Goal: Use online tool/utility: Utilize a website feature to perform a specific function

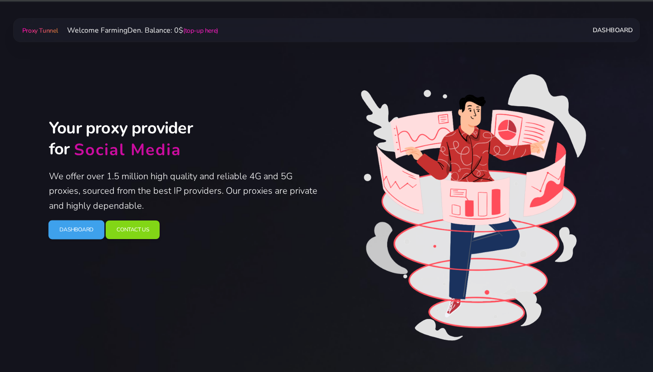
click at [77, 233] on link "Dashboard" at bounding box center [77, 229] width 56 height 19
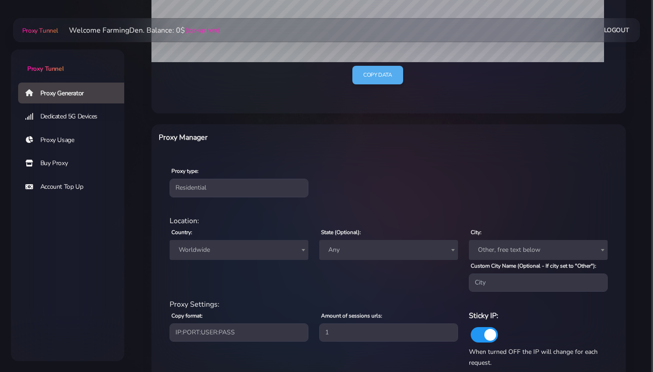
scroll to position [286, 0]
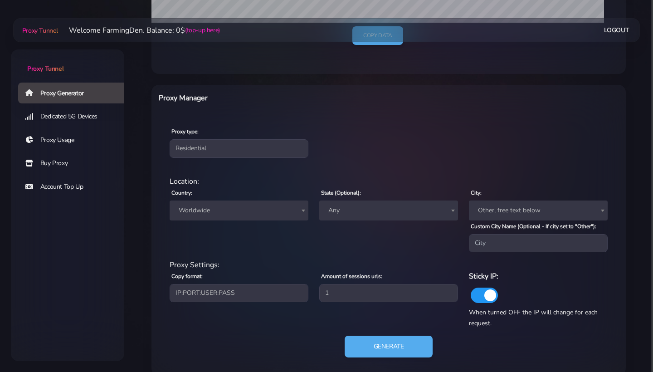
click at [223, 212] on span "Worldwide" at bounding box center [239, 210] width 128 height 13
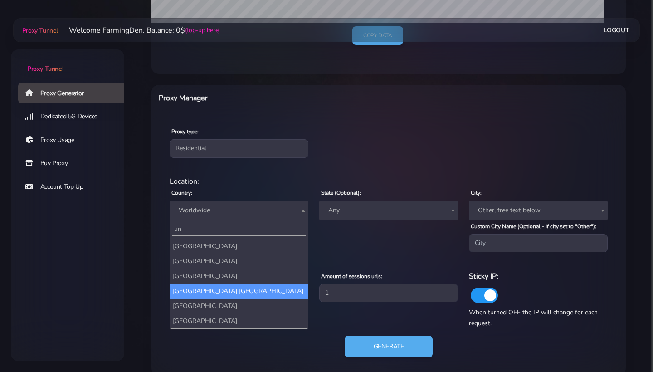
scroll to position [83, 0]
type input "un"
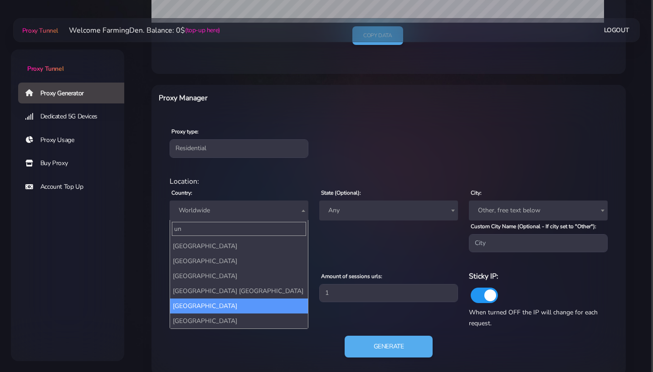
select select "US"
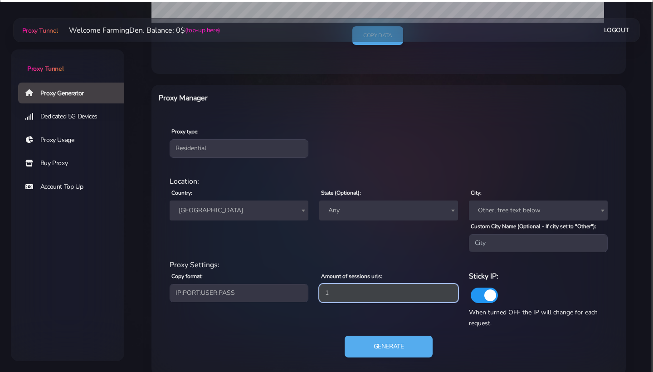
click at [363, 293] on input "1" at bounding box center [388, 293] width 139 height 18
type input "5"
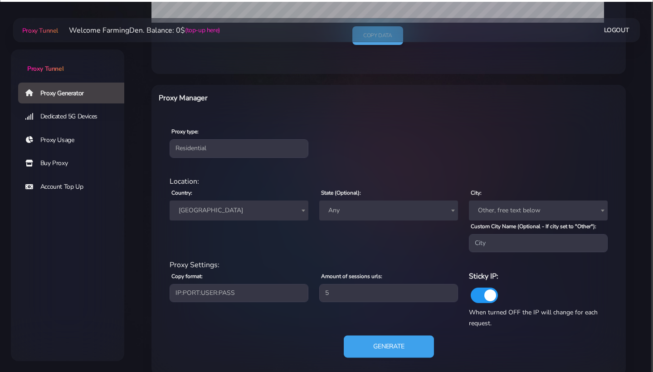
click at [383, 350] on button "Generate" at bounding box center [389, 346] width 90 height 22
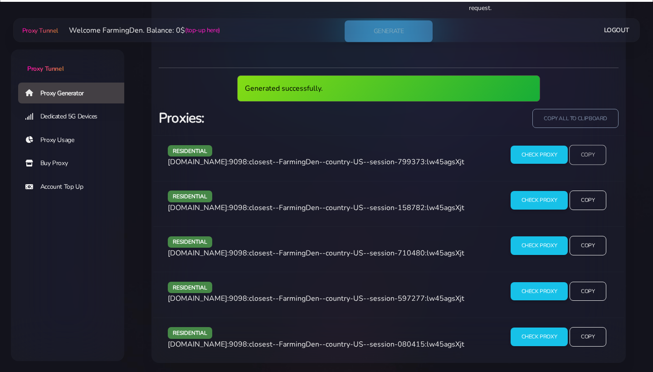
click at [601, 157] on input "Copy" at bounding box center [587, 155] width 37 height 20
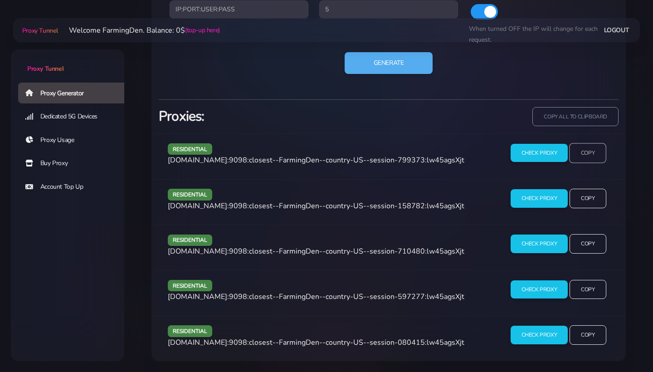
scroll to position [567, 0]
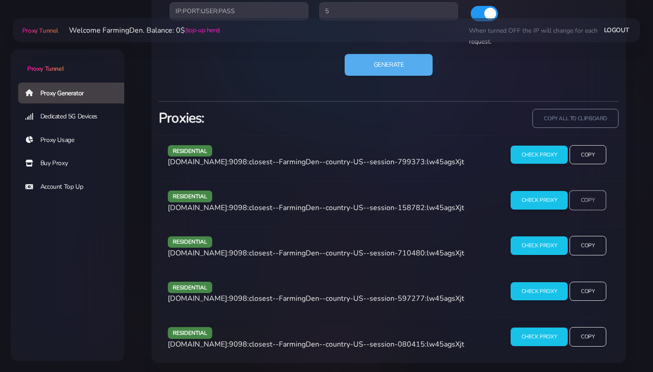
click at [603, 204] on input "Copy" at bounding box center [587, 200] width 37 height 20
click at [400, 61] on button "Generate" at bounding box center [389, 65] width 90 height 22
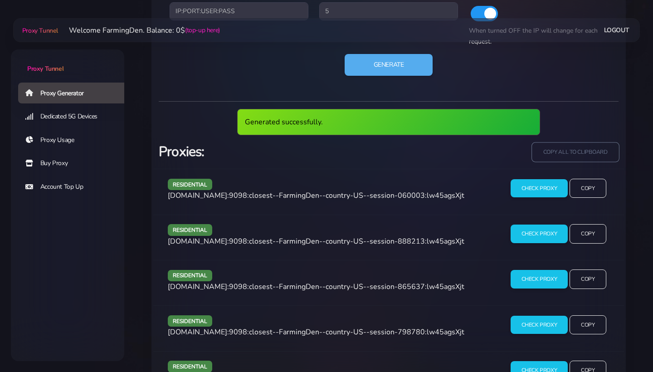
click at [548, 146] on input "copy all to clipboard" at bounding box center [574, 152] width 87 height 20
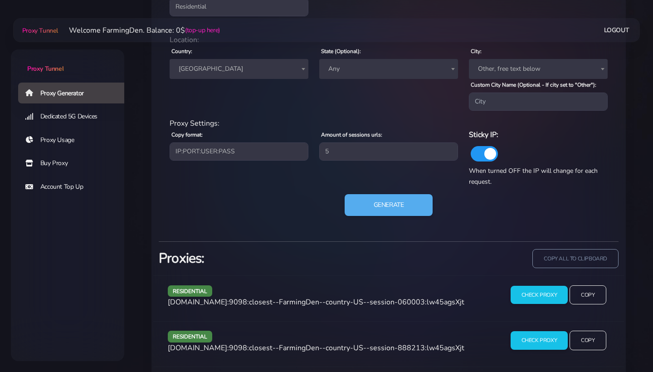
scroll to position [447, 0]
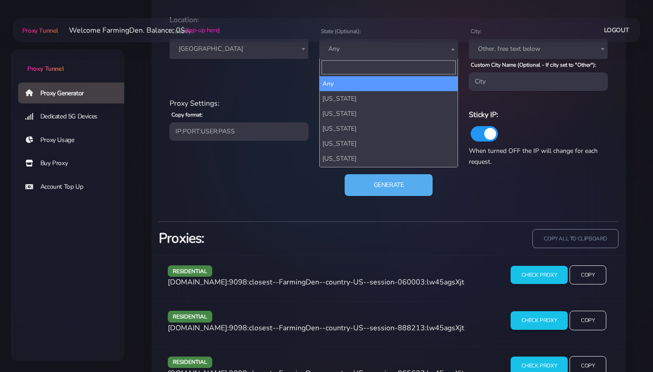
click at [355, 45] on span "Any" at bounding box center [389, 49] width 128 height 13
type input "е"
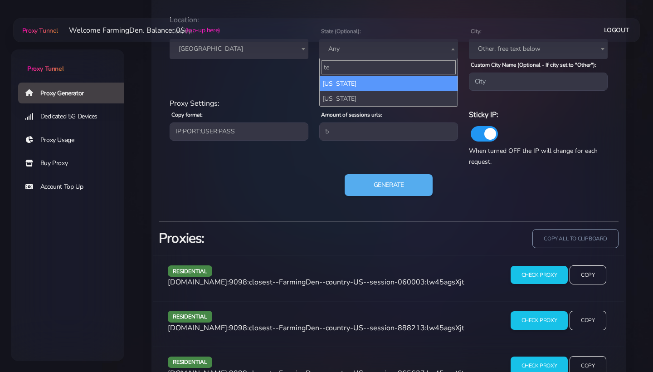
type input "te"
select select "TN"
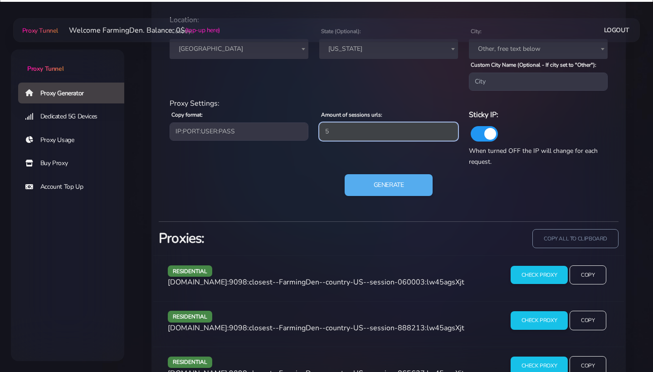
click at [349, 129] on input "5" at bounding box center [388, 131] width 139 height 18
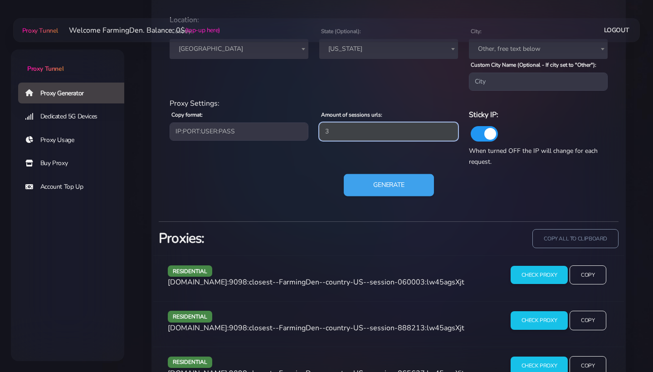
type input "3"
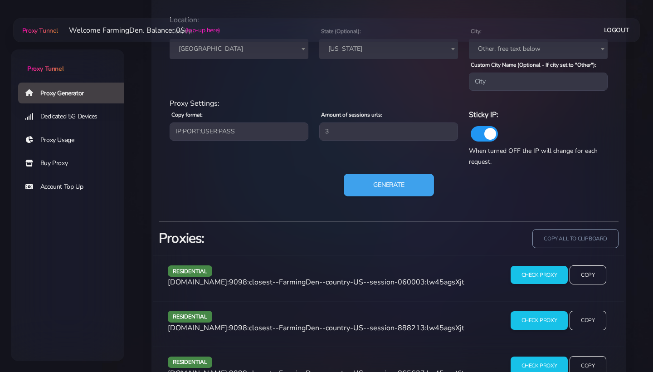
click at [383, 176] on button "Generate" at bounding box center [389, 185] width 90 height 22
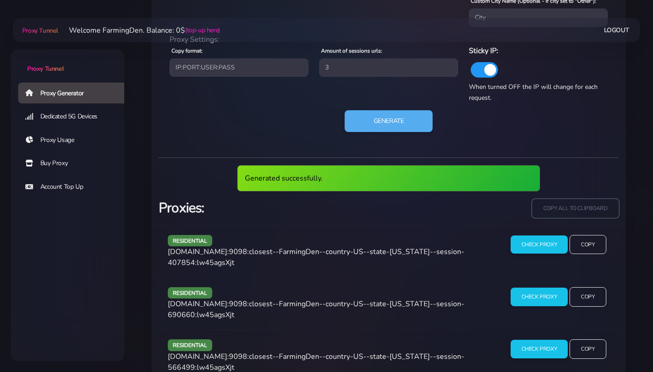
scroll to position [510, 0]
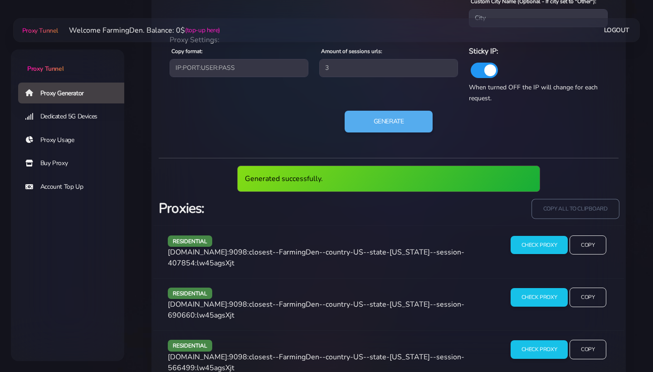
click at [566, 210] on input "copy all to clipboard" at bounding box center [574, 209] width 87 height 20
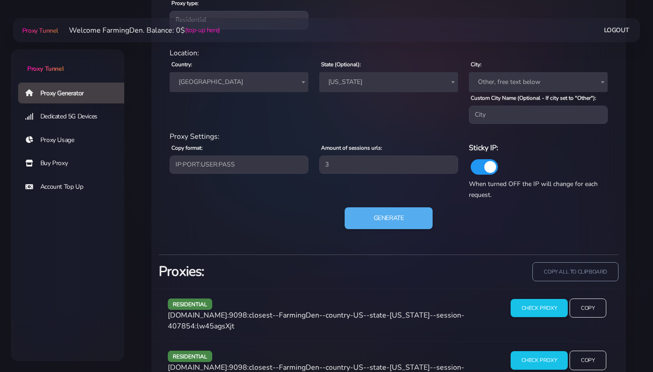
scroll to position [403, 0]
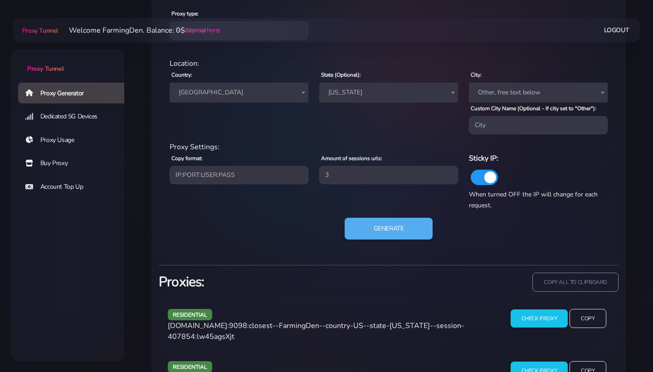
click at [376, 101] on span "[US_STATE]" at bounding box center [388, 92] width 139 height 20
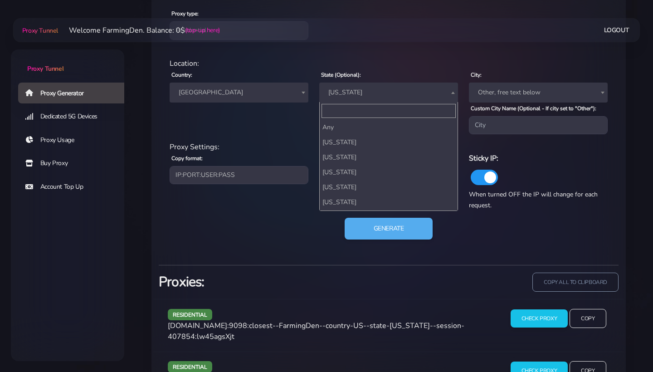
scroll to position [628, 0]
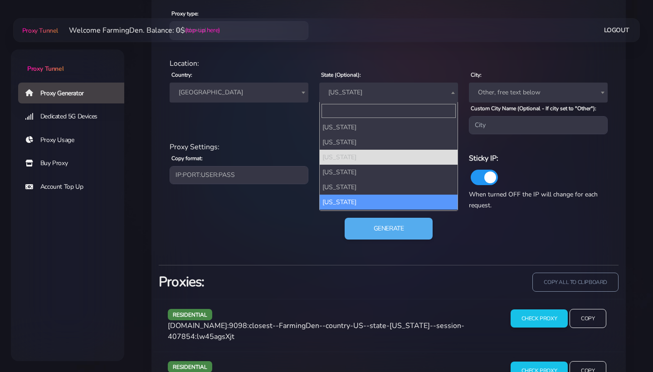
select select "VA"
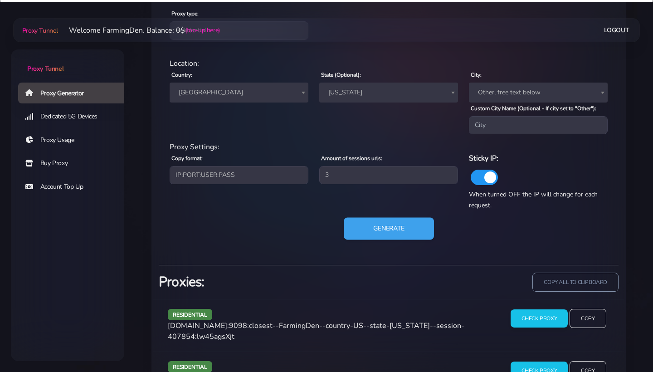
click at [374, 223] on button "Generate" at bounding box center [389, 229] width 90 height 22
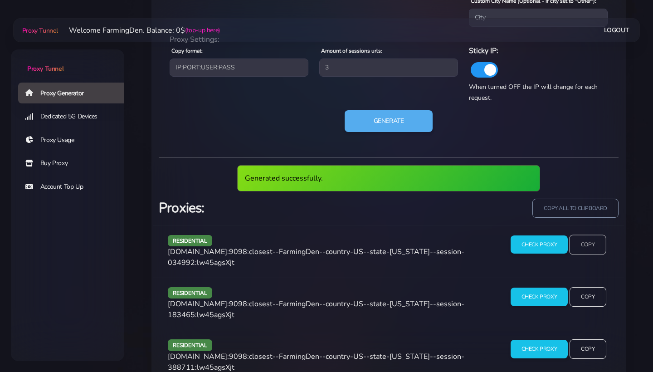
scroll to position [510, 0]
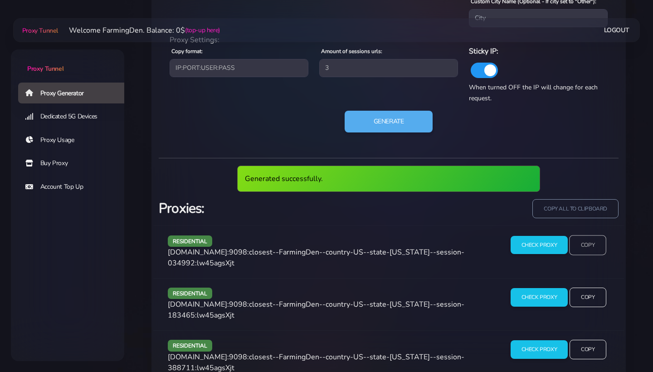
click at [584, 236] on input "Copy" at bounding box center [587, 245] width 37 height 20
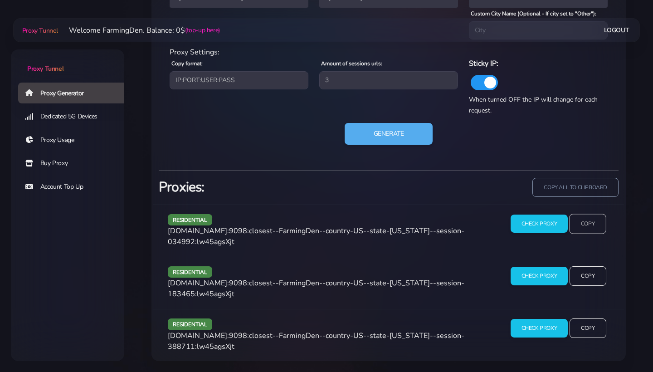
scroll to position [477, 0]
